Goal: Task Accomplishment & Management: Manage account settings

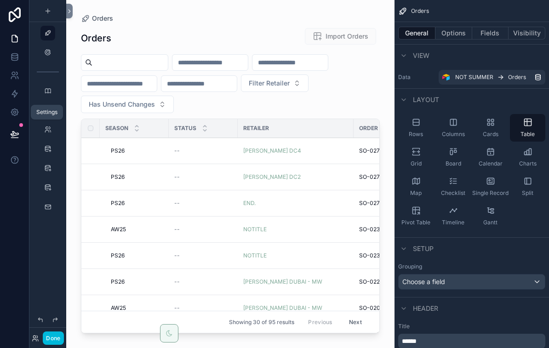
click at [17, 115] on icon at bounding box center [14, 112] width 9 height 9
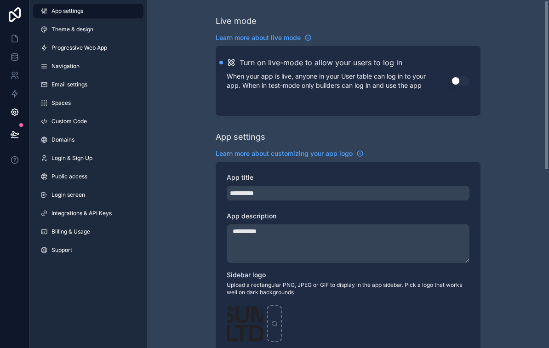
click at [460, 81] on button "Use setting" at bounding box center [460, 80] width 18 height 9
click at [15, 37] on icon at bounding box center [16, 36] width 2 height 2
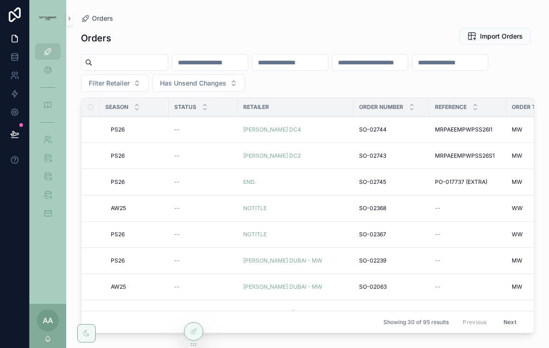
click at [116, 84] on span "Filter Retailer" at bounding box center [109, 83] width 41 height 9
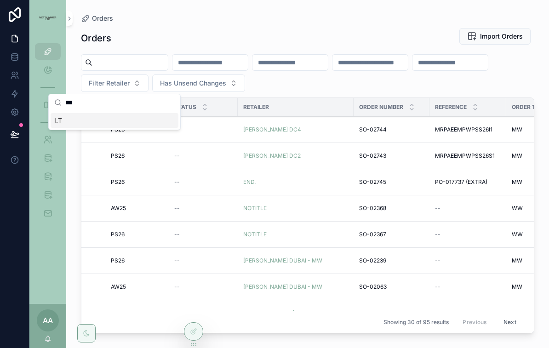
type input "***"
click at [92, 120] on div "I.T" at bounding box center [115, 120] width 128 height 15
